Goal: Transaction & Acquisition: Purchase product/service

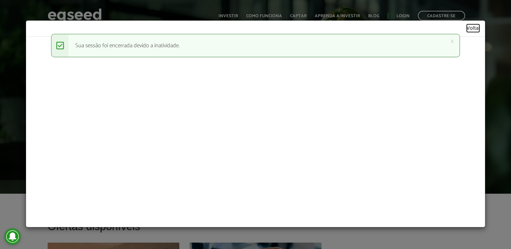
click at [476, 28] on link "Voltar" at bounding box center [473, 29] width 14 height 6
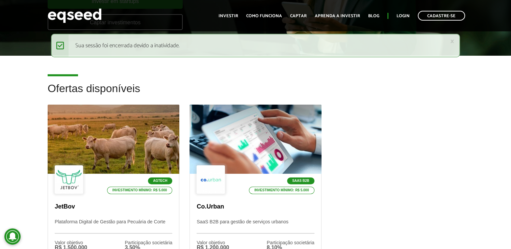
scroll to position [169, 0]
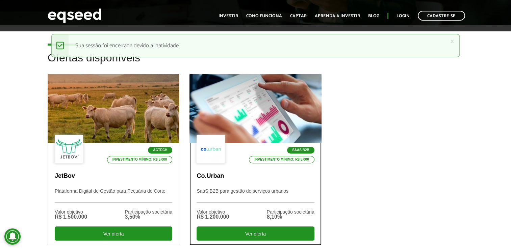
click at [244, 121] on div at bounding box center [255, 108] width 158 height 83
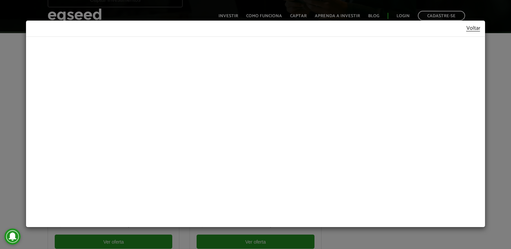
scroll to position [169, 0]
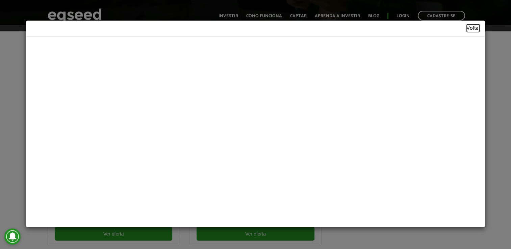
click at [469, 29] on link "Voltar" at bounding box center [473, 29] width 14 height 6
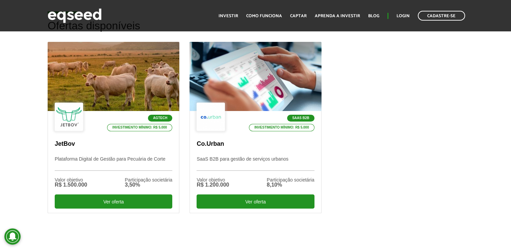
scroll to position [203, 0]
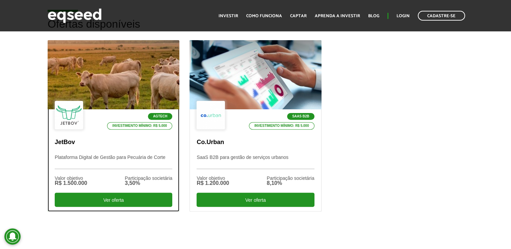
click at [119, 84] on div at bounding box center [113, 74] width 158 height 83
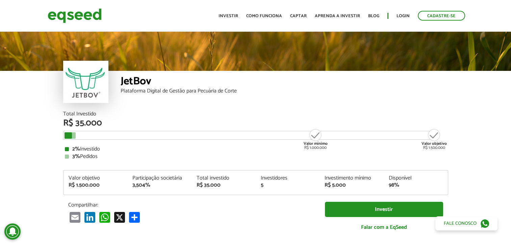
scroll to position [802, 0]
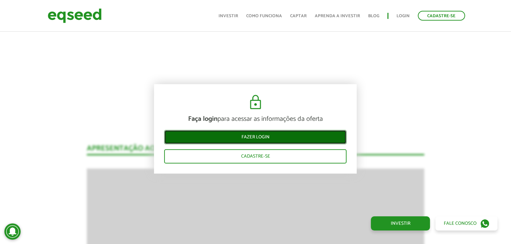
click at [288, 138] on link "Fazer login" at bounding box center [255, 137] width 182 height 14
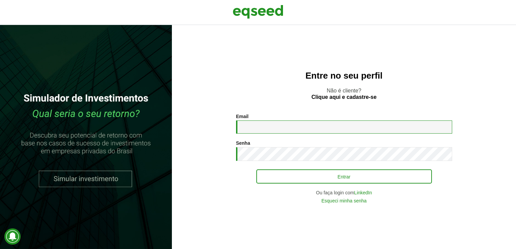
type input "**********"
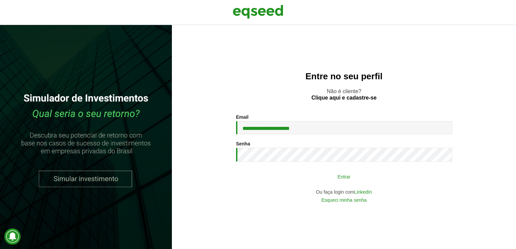
click at [349, 181] on button "Entrar" at bounding box center [344, 176] width 176 height 13
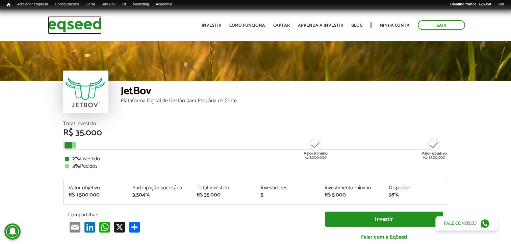
click at [97, 21] on img at bounding box center [75, 25] width 54 height 18
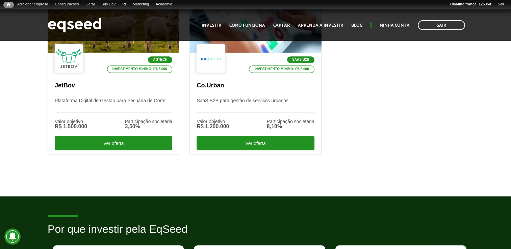
scroll to position [270, 0]
